Goal: Task Accomplishment & Management: Manage account settings

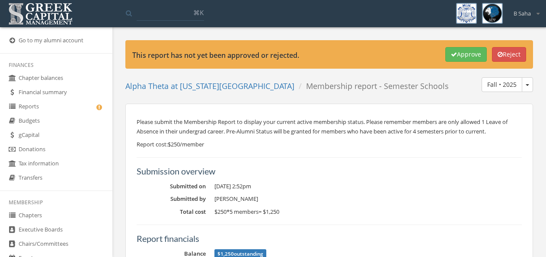
scroll to position [225, 0]
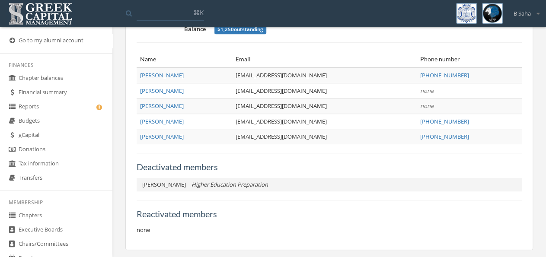
click at [48, 107] on link "Reports" at bounding box center [56, 107] width 112 height 14
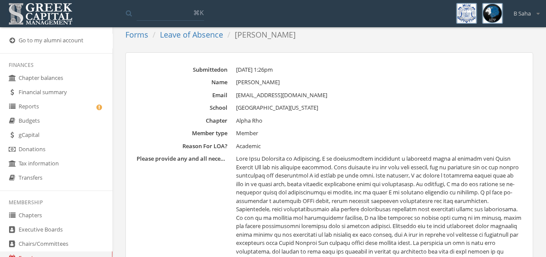
scroll to position [140, 0]
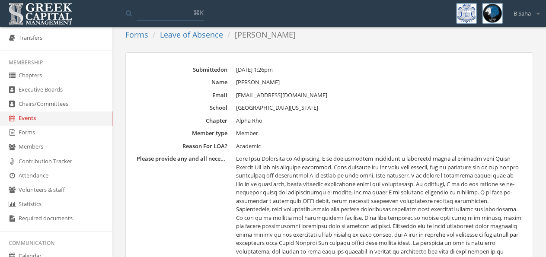
click at [204, 36] on link "Leave of Absence" at bounding box center [191, 34] width 63 height 10
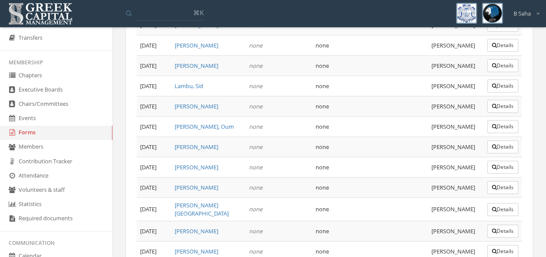
scroll to position [3551, 0]
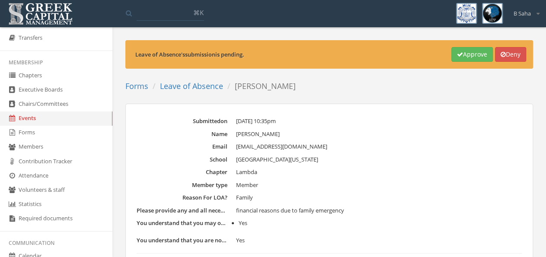
click at [461, 54] on button "Approve" at bounding box center [471, 54] width 41 height 15
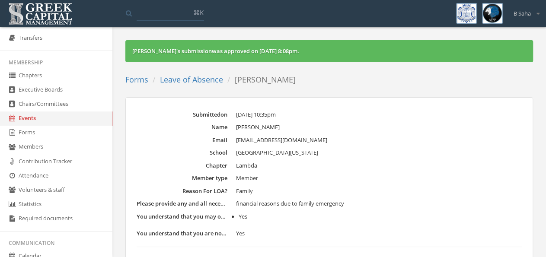
click at [195, 80] on link "Leave of Absence" at bounding box center [191, 79] width 63 height 10
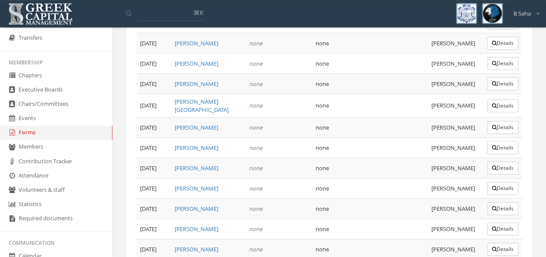
scroll to position [3551, 0]
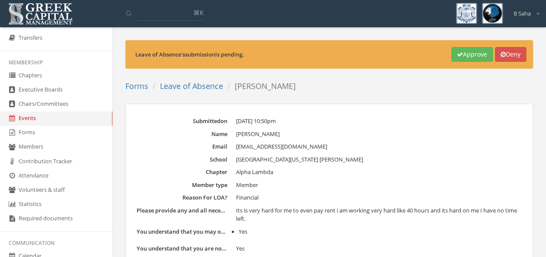
click at [469, 56] on button "Approve" at bounding box center [471, 54] width 41 height 15
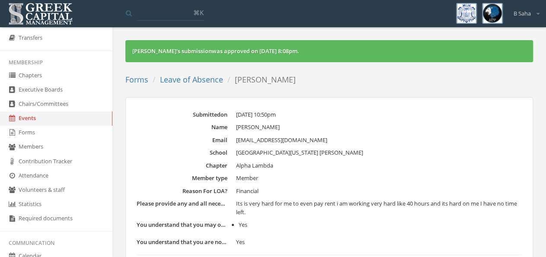
click at [197, 78] on link "Leave of Absence" at bounding box center [191, 79] width 63 height 10
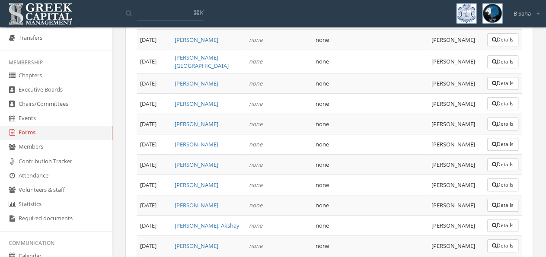
scroll to position [3551, 0]
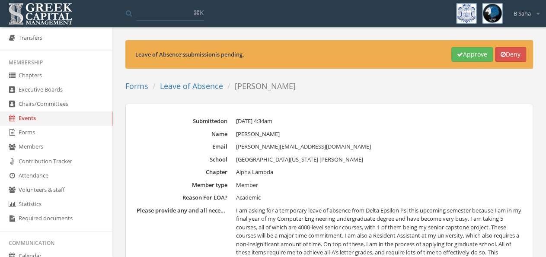
click at [470, 53] on button "Approve" at bounding box center [471, 54] width 41 height 15
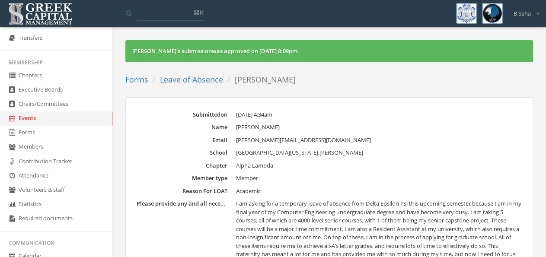
click at [188, 79] on link "Leave of Absence" at bounding box center [191, 79] width 63 height 10
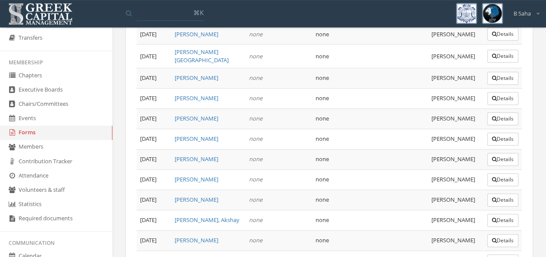
scroll to position [3520, 0]
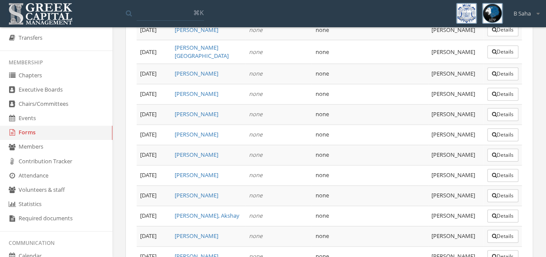
click at [65, 136] on link "Forms" at bounding box center [56, 133] width 112 height 14
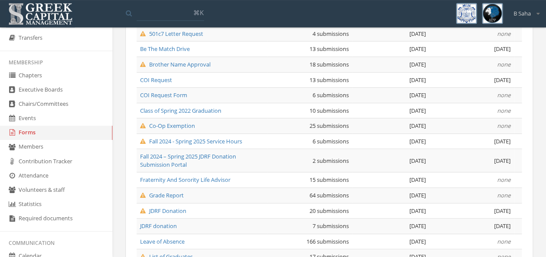
scroll to position [210, 0]
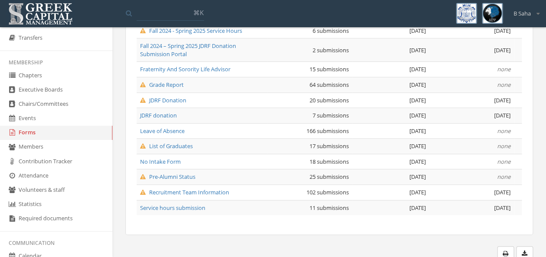
click at [185, 177] on span "Pre-Alumni Status" at bounding box center [167, 177] width 55 height 8
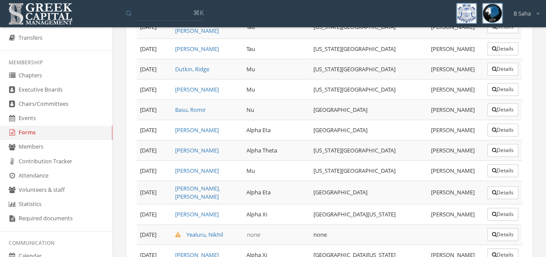
scroll to position [622, 0]
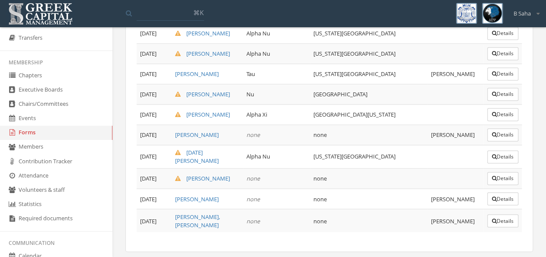
click at [513, 172] on button "Details" at bounding box center [502, 178] width 31 height 13
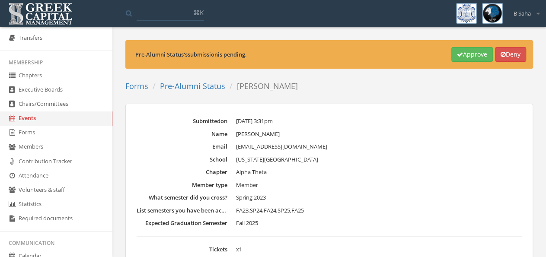
click at [463, 53] on button "Approve" at bounding box center [471, 54] width 41 height 15
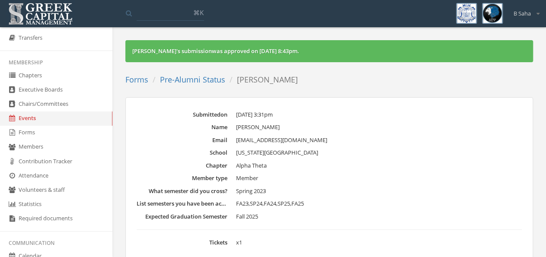
click at [195, 78] on link "Pre-Alumni Status" at bounding box center [192, 79] width 65 height 10
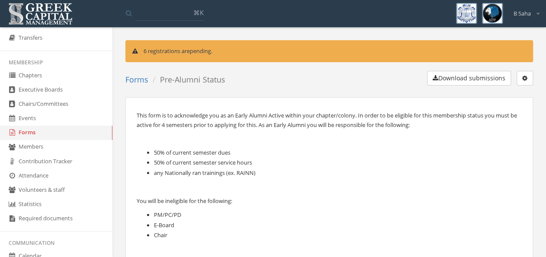
click at [144, 80] on link "Forms" at bounding box center [136, 79] width 23 height 10
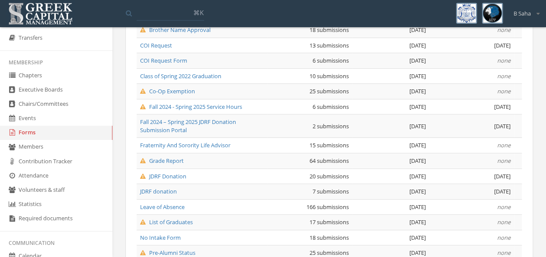
scroll to position [135, 0]
click at [173, 89] on span "Co-Op Exemption" at bounding box center [167, 90] width 55 height 8
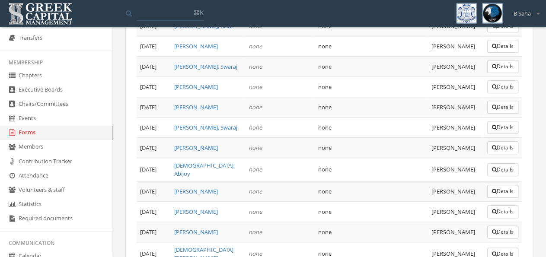
scroll to position [461, 0]
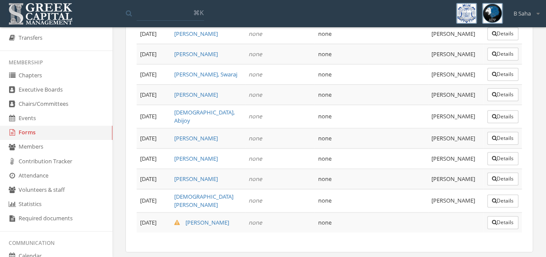
click at [508, 216] on button "Details" at bounding box center [502, 222] width 31 height 13
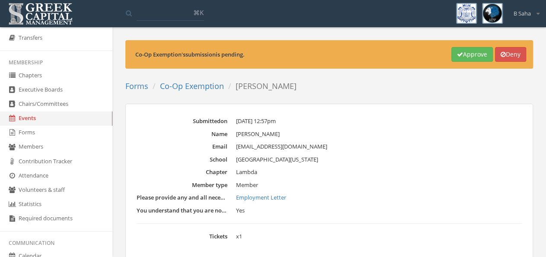
click at [516, 58] on button "Deny" at bounding box center [510, 54] width 31 height 15
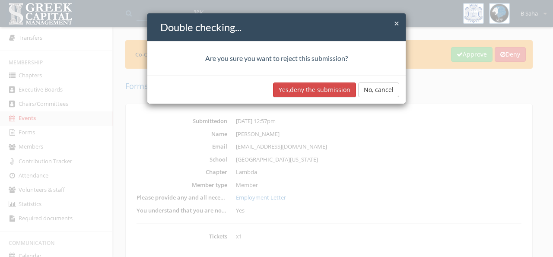
click at [322, 89] on button "Yes, deny the submission" at bounding box center [314, 90] width 83 height 15
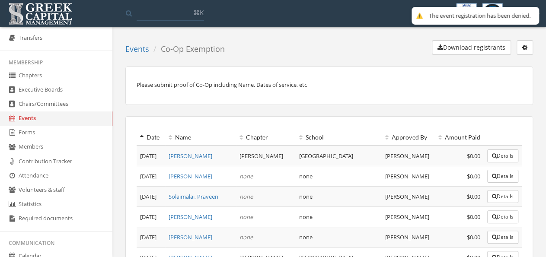
click at [49, 137] on link "Forms" at bounding box center [56, 133] width 112 height 14
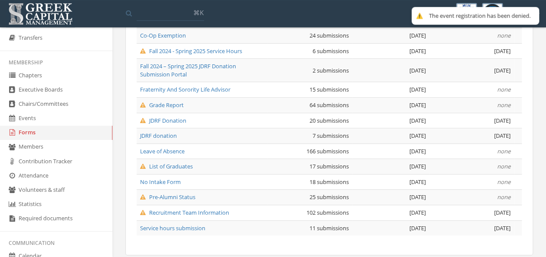
scroll to position [210, 0]
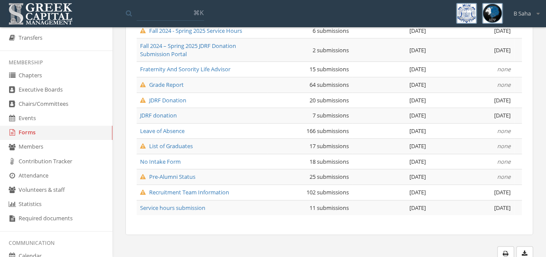
click at [208, 188] on span "Recruitment Team Information" at bounding box center [184, 192] width 89 height 8
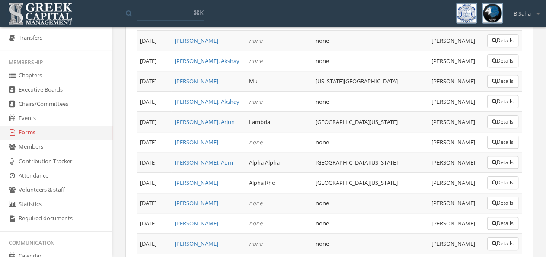
scroll to position [1998, 0]
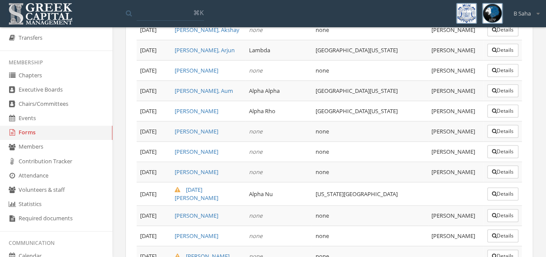
click at [505, 250] on button "Details" at bounding box center [502, 256] width 31 height 13
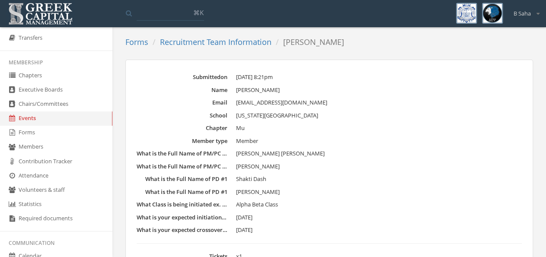
scroll to position [45, 0]
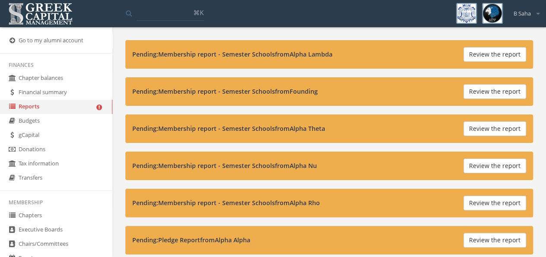
click at [497, 52] on button "Review the report" at bounding box center [494, 54] width 63 height 15
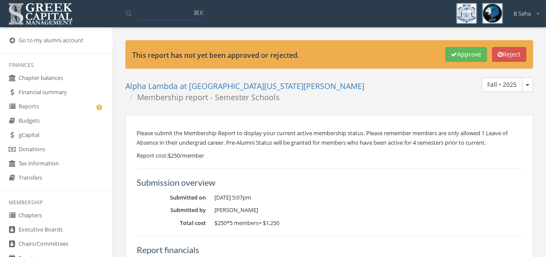
click at [510, 54] on button "Reject" at bounding box center [509, 54] width 34 height 15
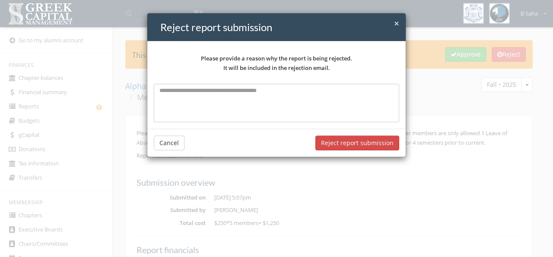
click at [279, 111] on textarea at bounding box center [276, 103] width 245 height 38
type textarea "**********"
click at [342, 142] on button "Reject report submission" at bounding box center [357, 142] width 84 height 15
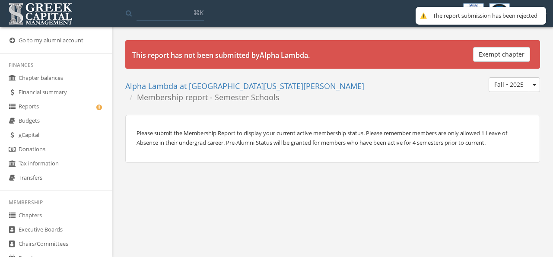
click at [48, 105] on link "Reports" at bounding box center [56, 107] width 112 height 14
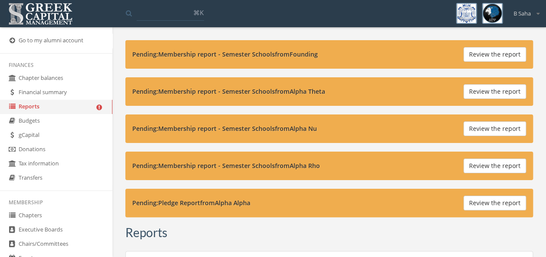
click at [493, 204] on button "Review the report" at bounding box center [494, 203] width 63 height 15
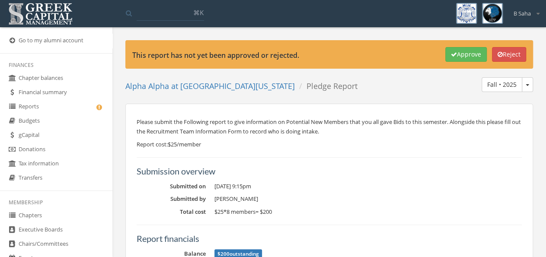
click at [463, 56] on button "Approve" at bounding box center [465, 54] width 41 height 15
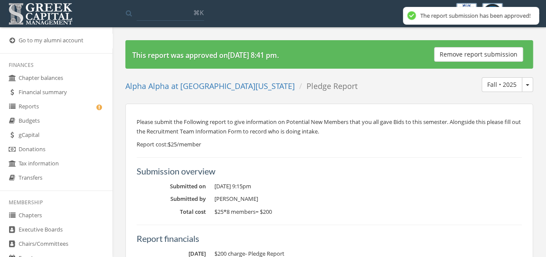
click at [38, 113] on link "Reports" at bounding box center [56, 107] width 112 height 14
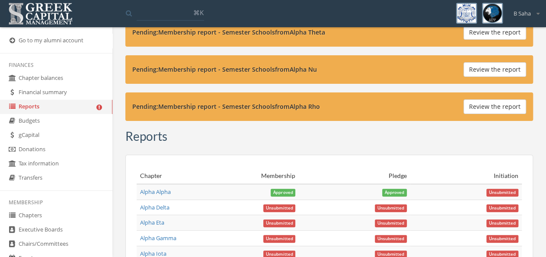
scroll to position [45, 0]
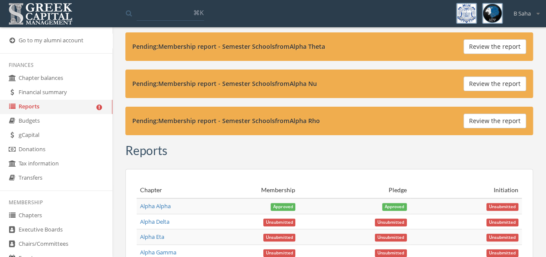
click at [511, 119] on button "Review the report" at bounding box center [494, 121] width 63 height 15
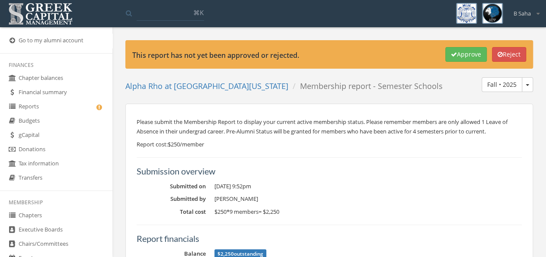
click at [471, 55] on button "Approve" at bounding box center [465, 54] width 41 height 15
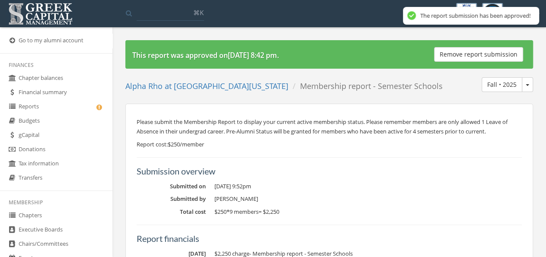
click at [77, 108] on link "Reports" at bounding box center [56, 107] width 112 height 14
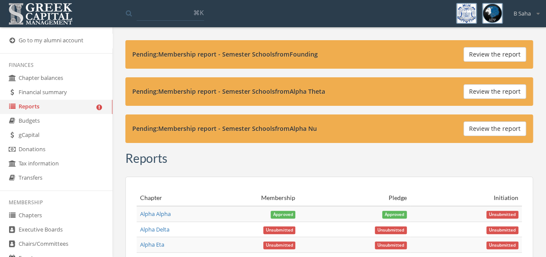
click at [485, 127] on button "Review the report" at bounding box center [494, 128] width 63 height 15
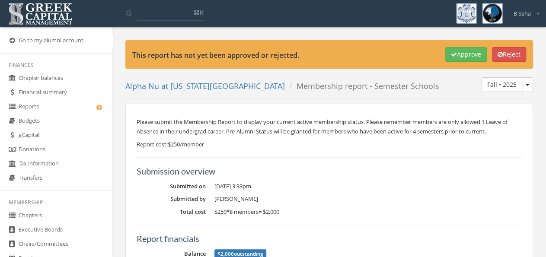
click at [452, 54] on icon "button" at bounding box center [454, 54] width 6 height 6
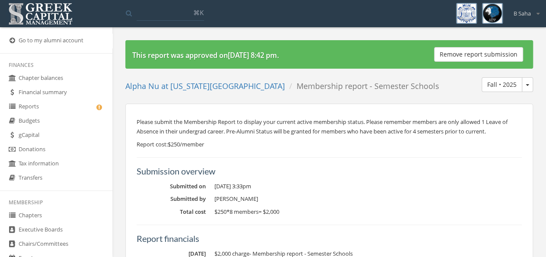
click at [68, 112] on link "Reports" at bounding box center [56, 107] width 112 height 14
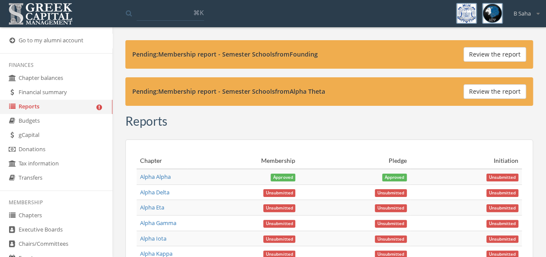
click at [483, 89] on button "Review the report" at bounding box center [494, 91] width 63 height 15
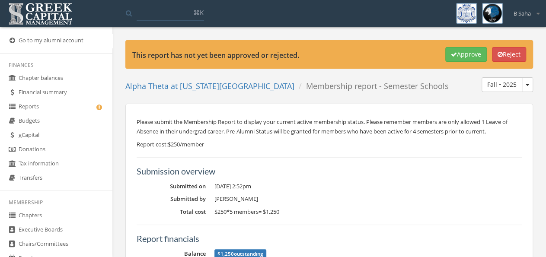
click at [458, 55] on button "Approve" at bounding box center [465, 54] width 41 height 15
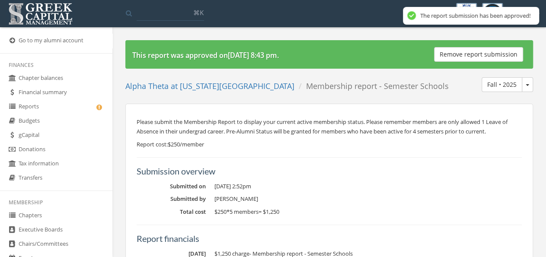
click at [237, 85] on link "Alpha Theta at [US_STATE][GEOGRAPHIC_DATA]" at bounding box center [209, 86] width 169 height 10
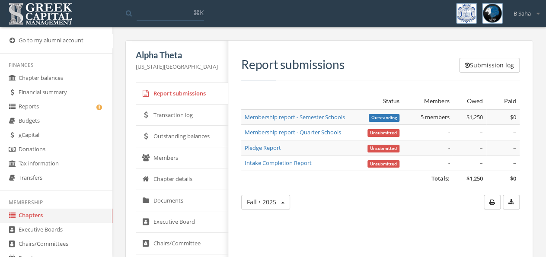
click at [197, 117] on link "Transaction log" at bounding box center [182, 116] width 92 height 22
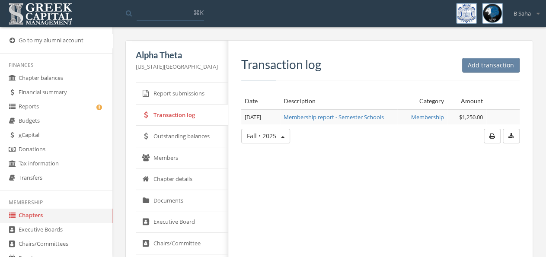
click at [508, 67] on button "Add transaction" at bounding box center [490, 65] width 57 height 15
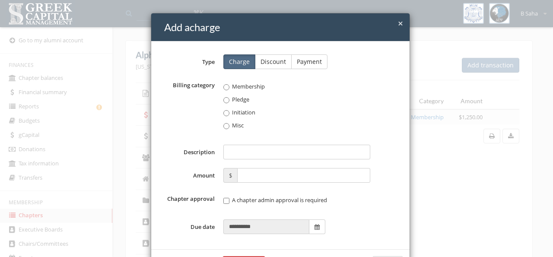
click at [234, 87] on label "Membership" at bounding box center [296, 86] width 147 height 9
click at [259, 150] on input "Description" at bounding box center [296, 152] width 147 height 15
type input "**********"
click at [313, 172] on input "text" at bounding box center [304, 175] width 134 height 15
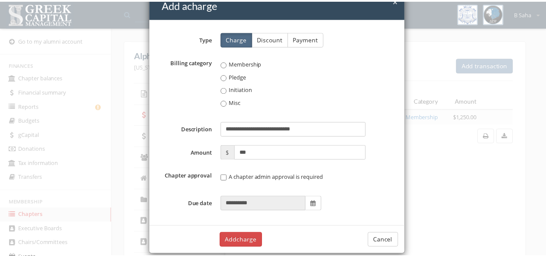
scroll to position [32, 0]
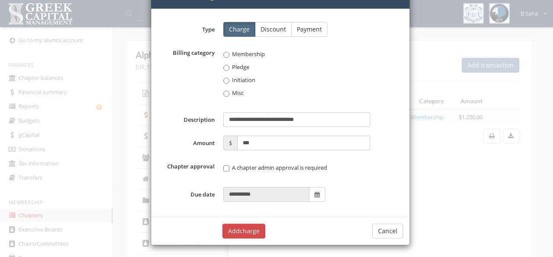
type input "***"
click at [248, 229] on button "Add charge" at bounding box center [244, 231] width 43 height 15
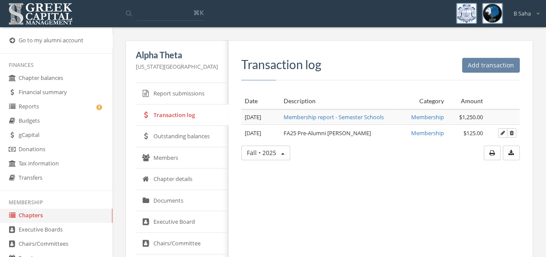
click at [149, 140] on link "Outstanding balances" at bounding box center [182, 137] width 92 height 22
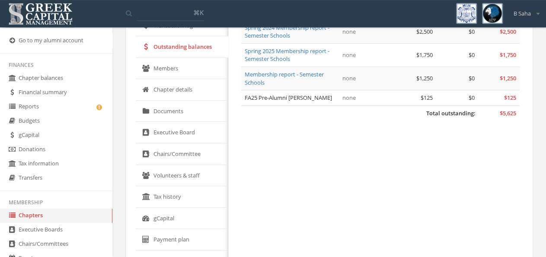
scroll to position [90, 0]
click at [196, 213] on link "gCapital" at bounding box center [182, 218] width 92 height 22
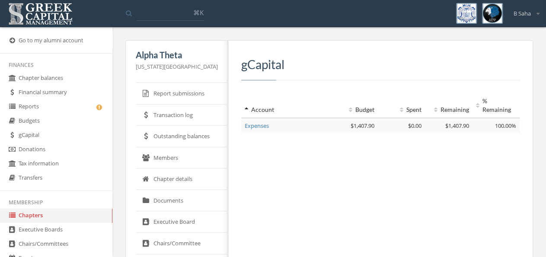
click at [196, 138] on link "Outstanding balances" at bounding box center [182, 137] width 92 height 22
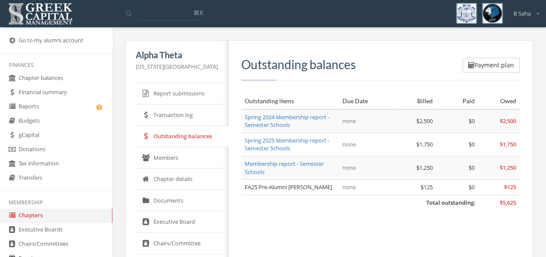
click at [82, 107] on link "Reports" at bounding box center [56, 107] width 112 height 14
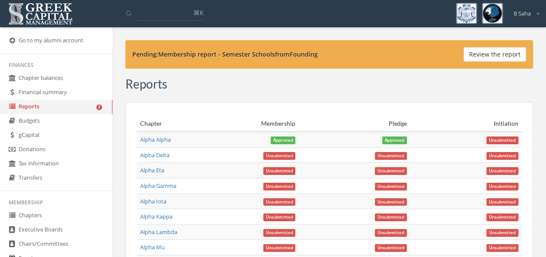
click at [487, 54] on button "Review the report" at bounding box center [494, 54] width 63 height 15
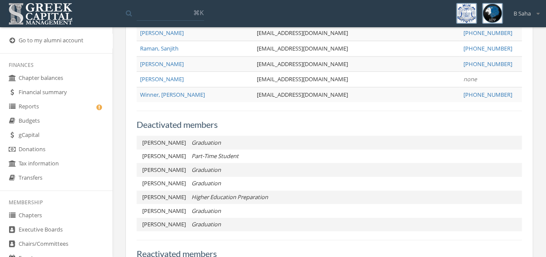
scroll to position [404, 0]
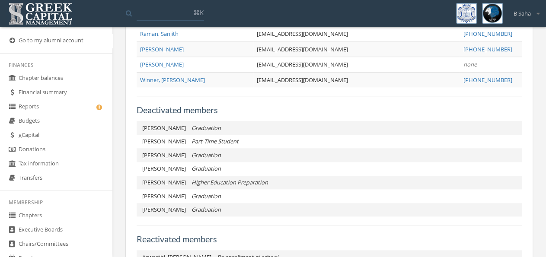
click at [65, 108] on link "Reports" at bounding box center [56, 107] width 112 height 14
